Goal: Find contact information: Find contact information

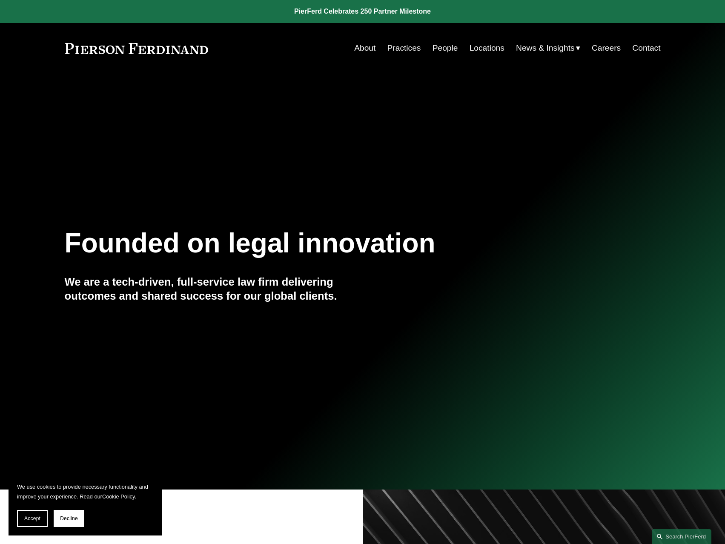
click at [478, 47] on link "Locations" at bounding box center [487, 48] width 35 height 16
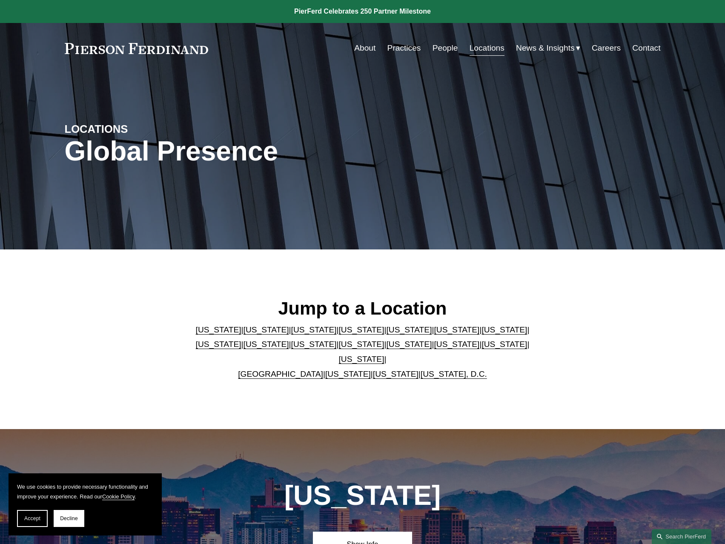
click at [385, 355] on link "[US_STATE]" at bounding box center [362, 359] width 46 height 9
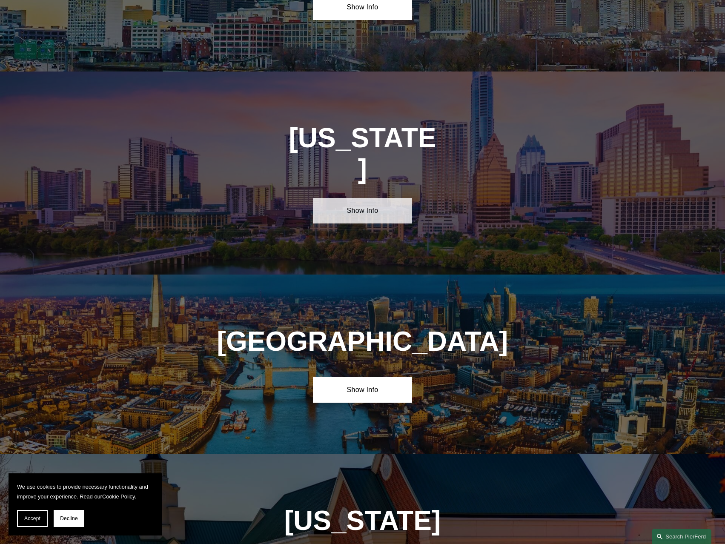
click at [366, 198] on link "Show Info" at bounding box center [362, 211] width 99 height 26
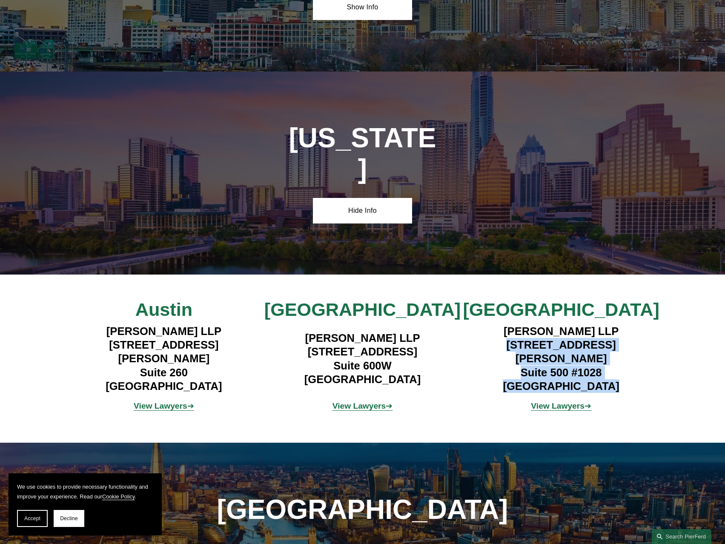
drag, startPoint x: 505, startPoint y: 254, endPoint x: 610, endPoint y: 280, distance: 108.7
click at [610, 325] on h4 "[PERSON_NAME] LLP [STREET_ADDRESS][PERSON_NAME]" at bounding box center [561, 359] width 199 height 69
copy h4 "[STREET_ADDRESS][PERSON_NAME]"
click at [557, 402] on strong "View Lawyers" at bounding box center [558, 406] width 54 height 9
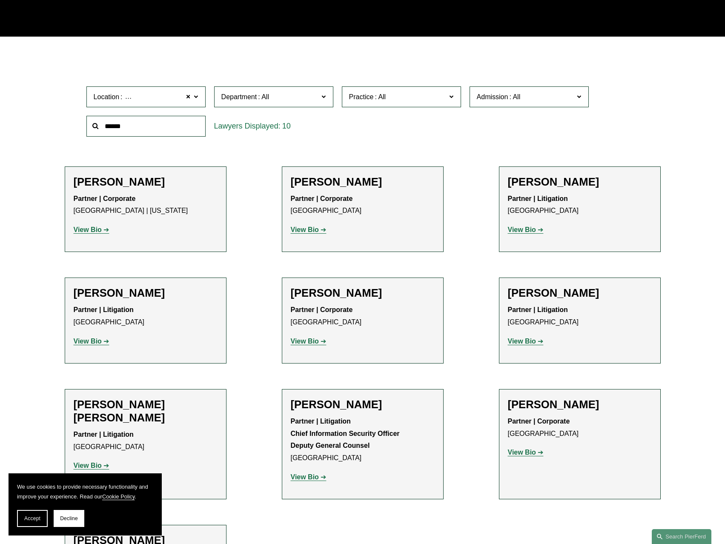
scroll to position [256, 0]
